Goal: Navigation & Orientation: Find specific page/section

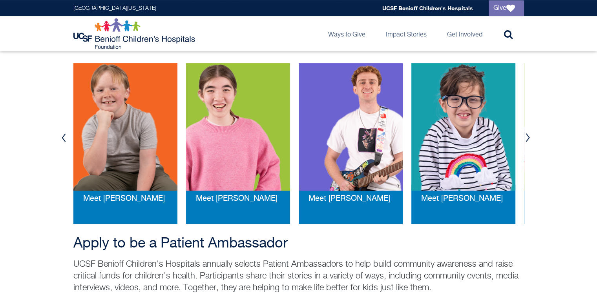
scroll to position [157, 0]
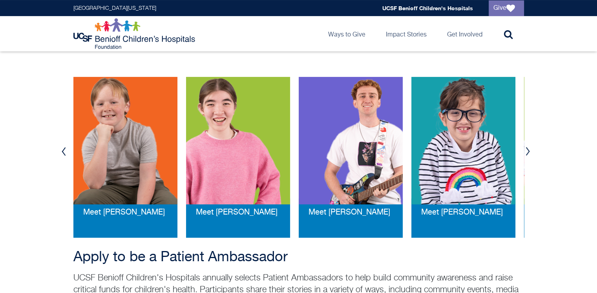
click at [528, 149] on button "Next" at bounding box center [528, 152] width 12 height 24
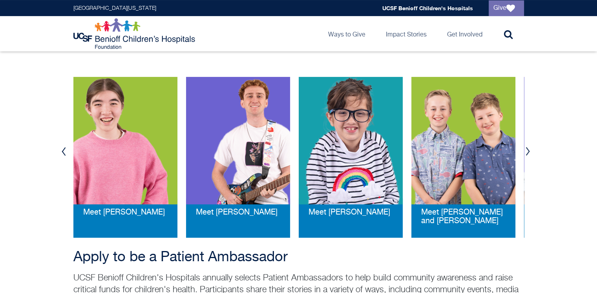
click at [528, 149] on button "Next" at bounding box center [528, 152] width 12 height 24
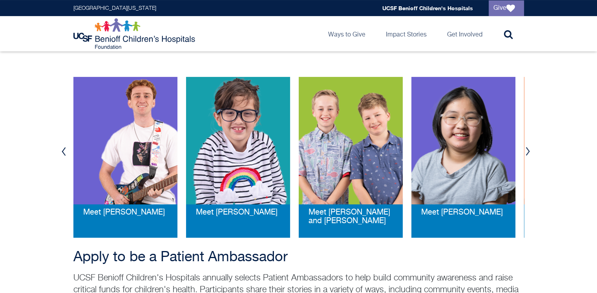
click at [528, 149] on button "Next" at bounding box center [528, 152] width 12 height 24
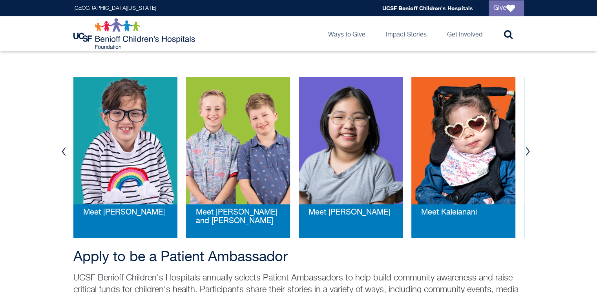
click at [528, 149] on button "Next" at bounding box center [528, 152] width 12 height 24
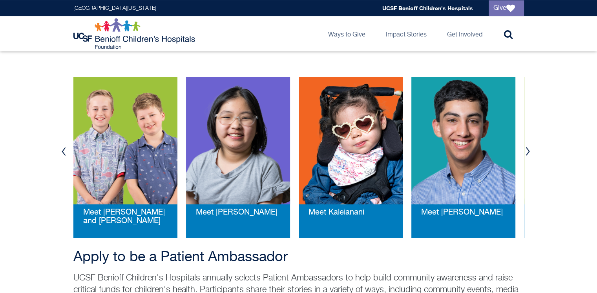
click at [528, 149] on button "Next" at bounding box center [528, 152] width 12 height 24
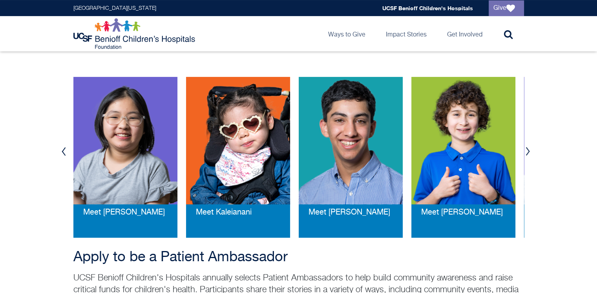
click at [528, 149] on button "Next" at bounding box center [528, 152] width 12 height 24
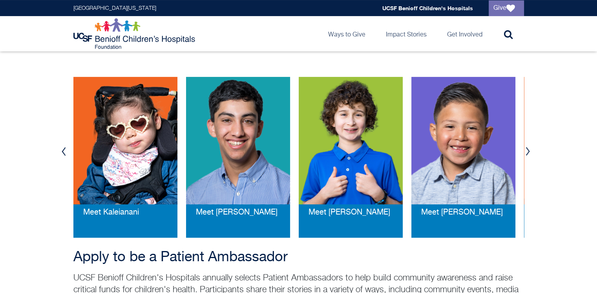
click at [528, 149] on button "Next" at bounding box center [528, 152] width 12 height 24
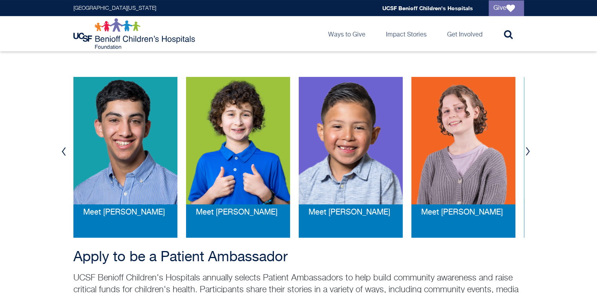
click at [528, 149] on button "Next" at bounding box center [528, 152] width 12 height 24
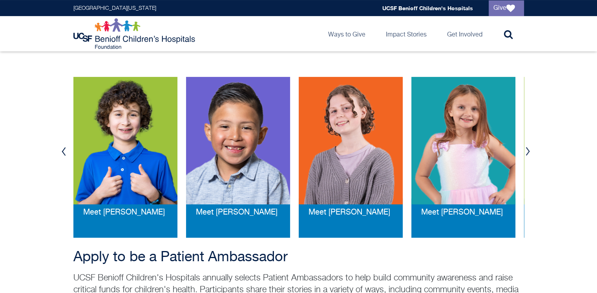
click at [380, 122] on img at bounding box center [351, 141] width 104 height 128
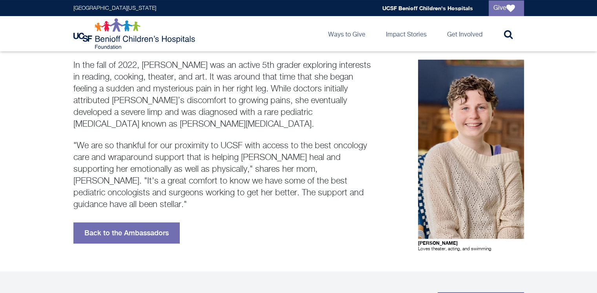
scroll to position [157, 0]
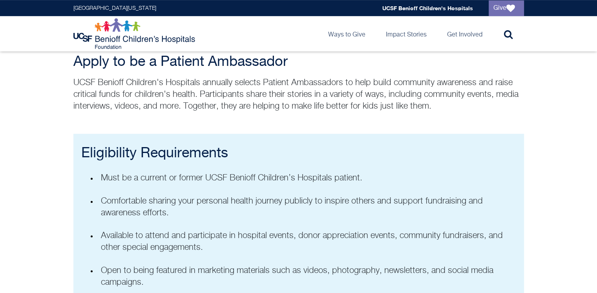
scroll to position [588, 0]
